Goal: Task Accomplishment & Management: Complete application form

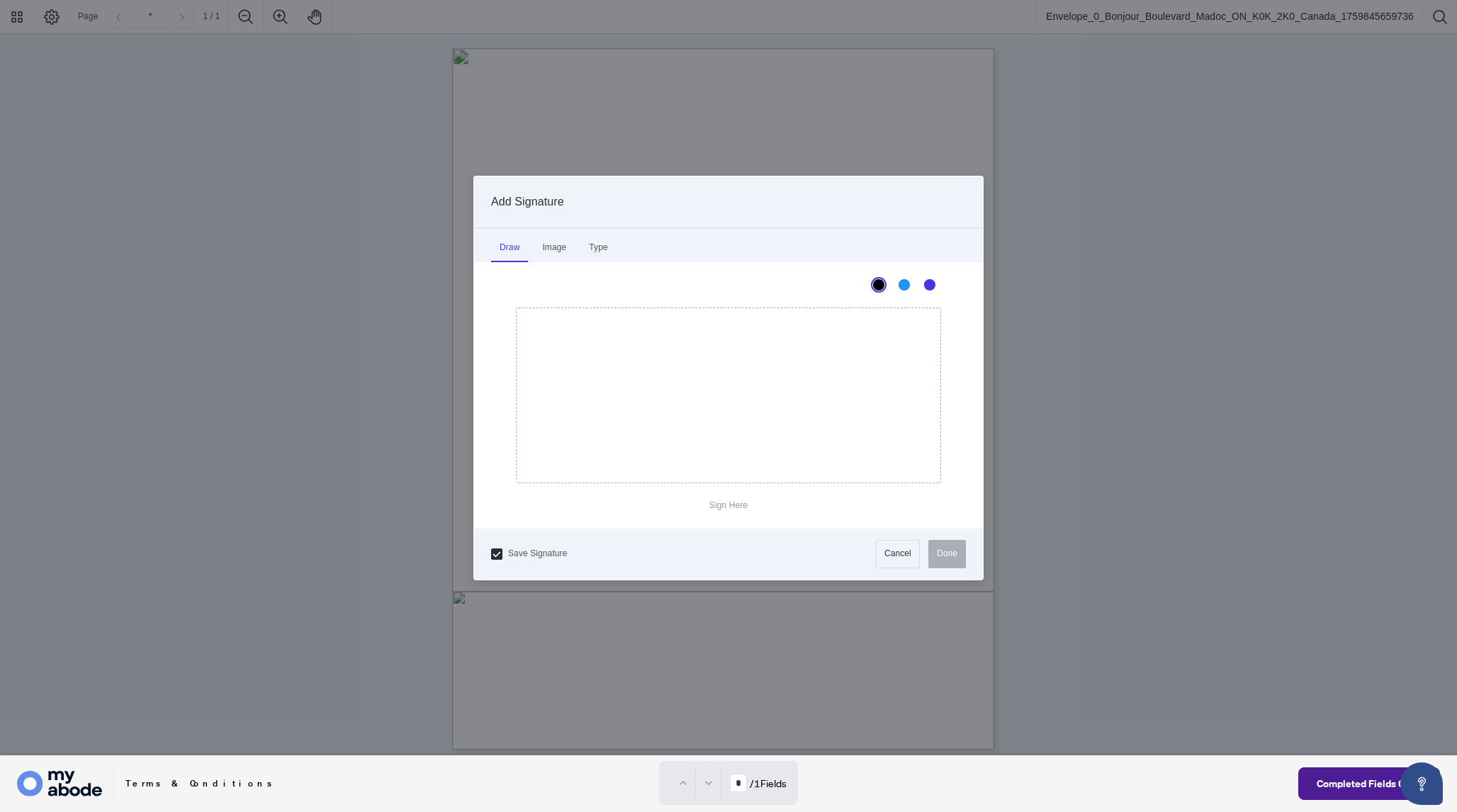
click at [712, 404] on div at bounding box center [728, 377] width 1457 height 755
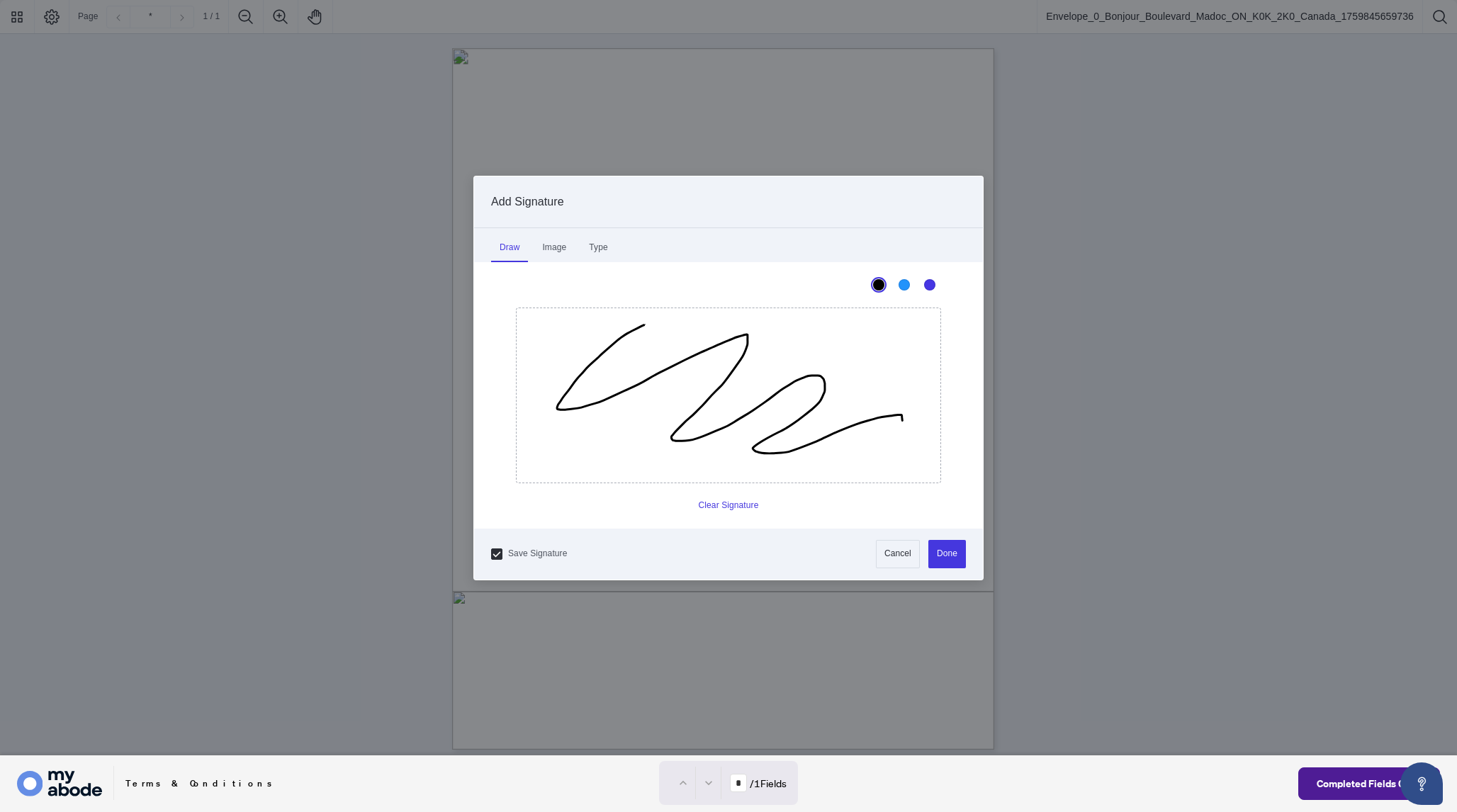
drag, startPoint x: 643, startPoint y: 325, endPoint x: 901, endPoint y: 420, distance: 274.9
click at [901, 420] on icon "Drawing canvas" at bounding box center [728, 395] width 424 height 174
drag, startPoint x: 577, startPoint y: 338, endPoint x: 850, endPoint y: 440, distance: 291.4
click at [850, 440] on icon "Drawing canvas" at bounding box center [728, 395] width 424 height 174
click at [945, 560] on button "Done" at bounding box center [947, 554] width 37 height 28
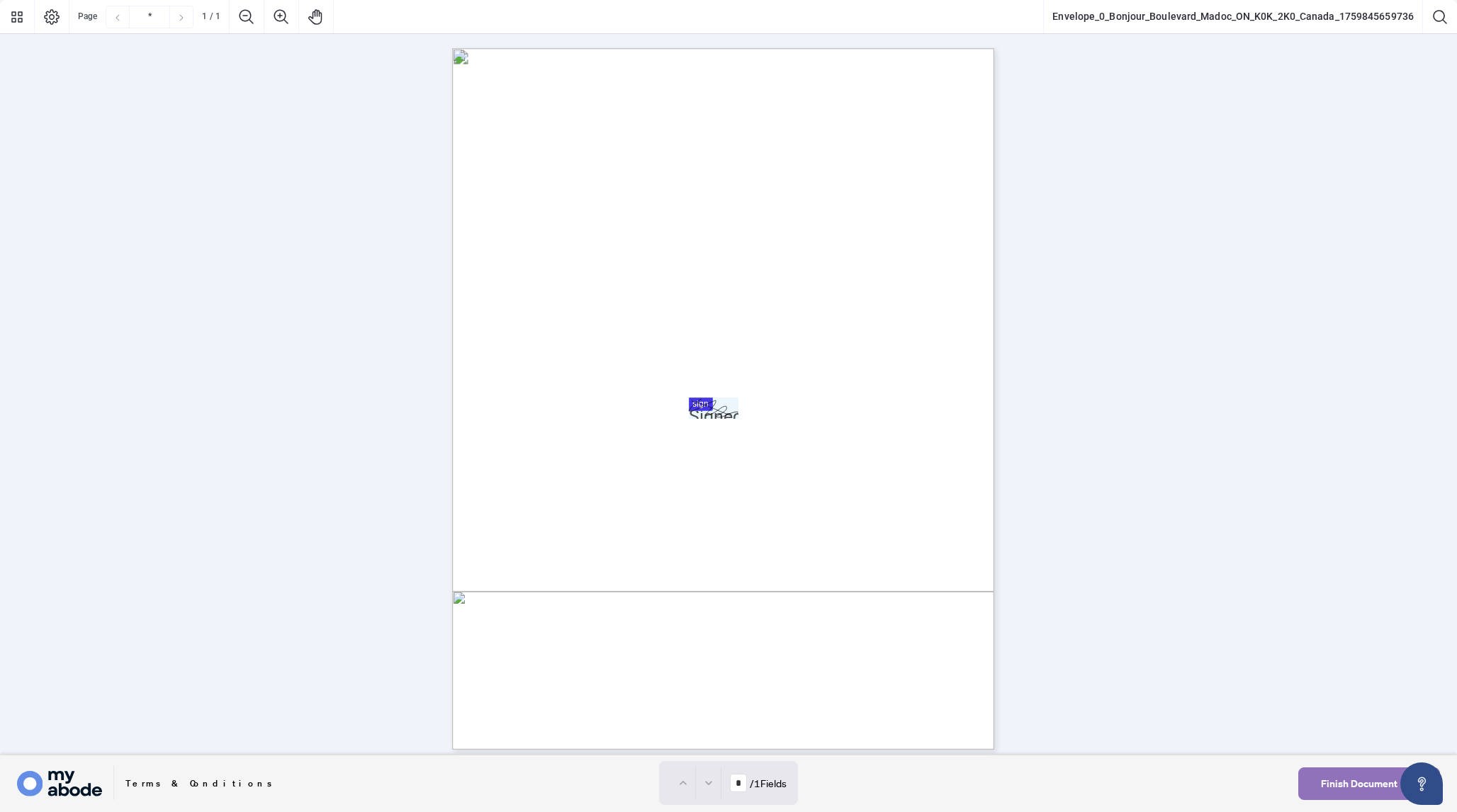
click at [1339, 789] on span "Finish Document" at bounding box center [1359, 784] width 77 height 23
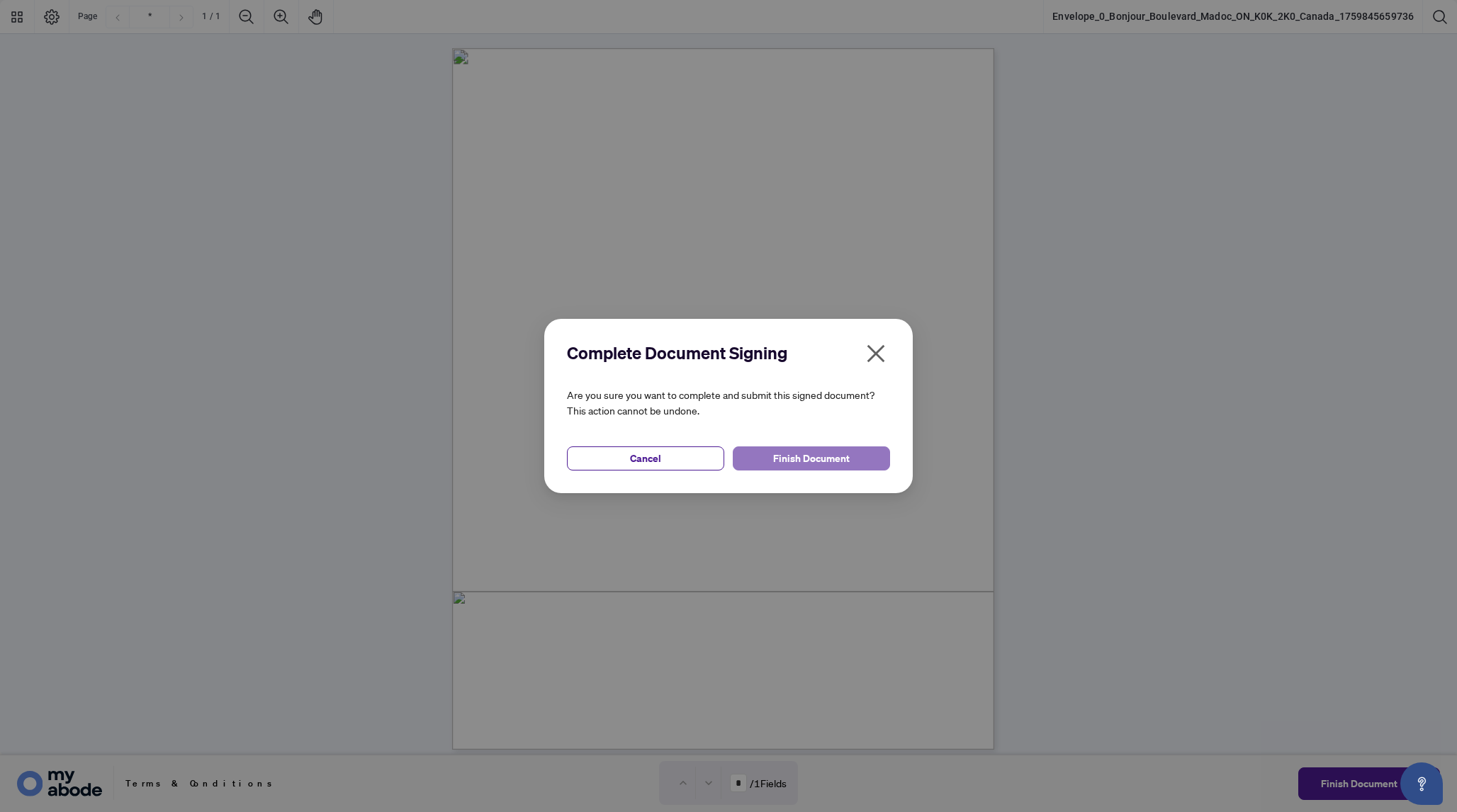
click at [831, 454] on span "Finish Document" at bounding box center [812, 458] width 77 height 23
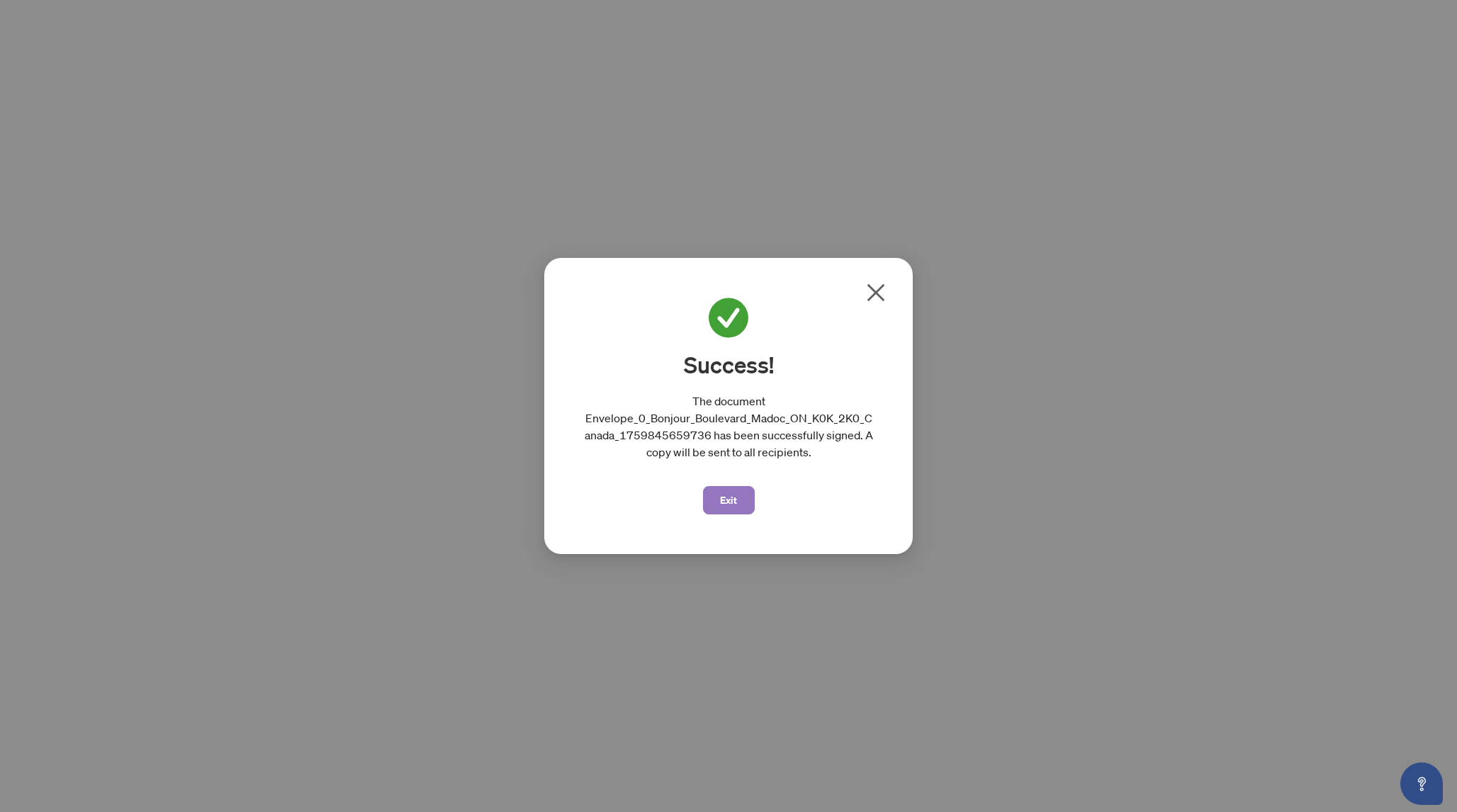
click at [734, 495] on span "Exit" at bounding box center [728, 500] width 17 height 23
